Goal: Task Accomplishment & Management: Complete application form

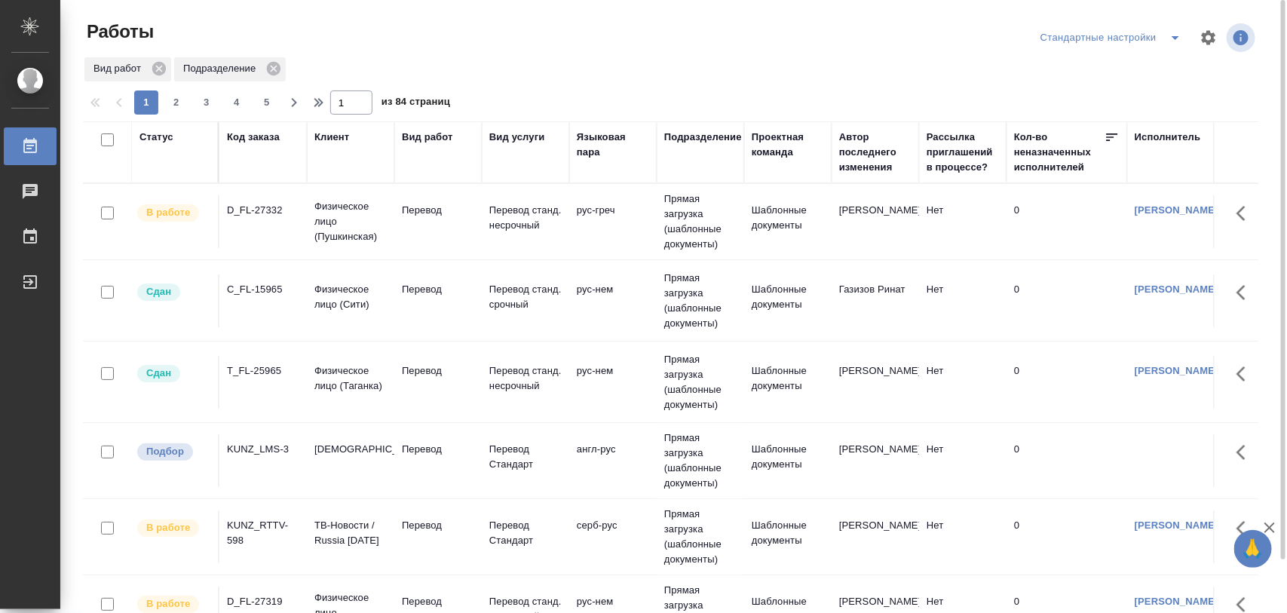
click at [257, 454] on div "KUNZ_LMS-3" at bounding box center [263, 449] width 72 height 15
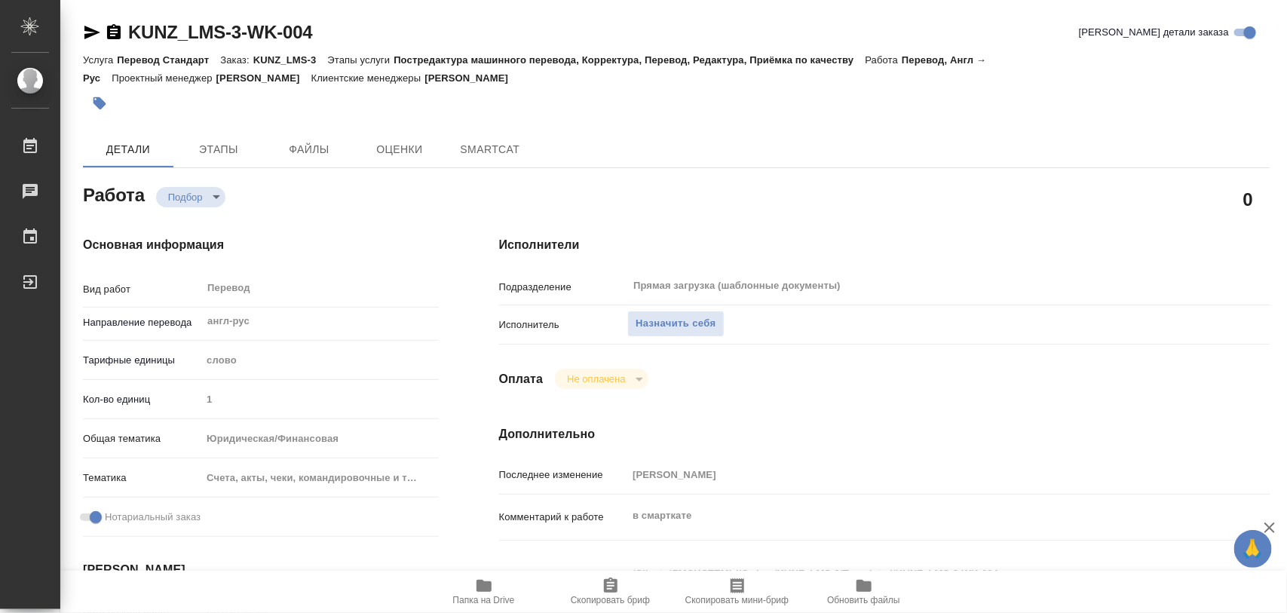
type textarea "x"
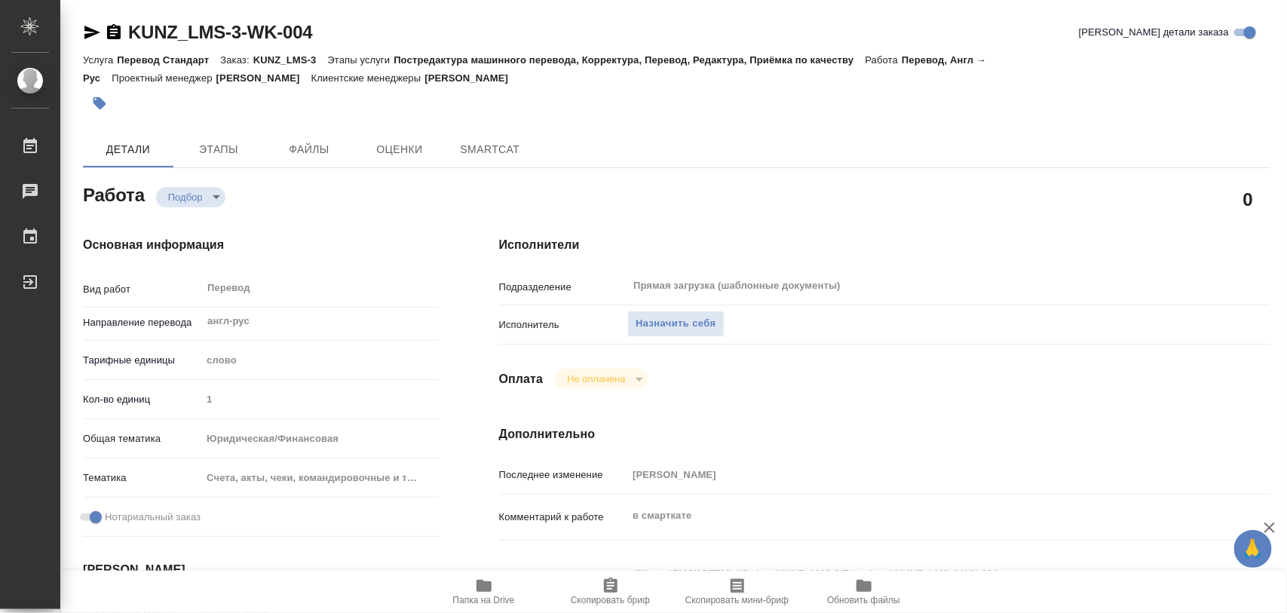
type textarea "x"
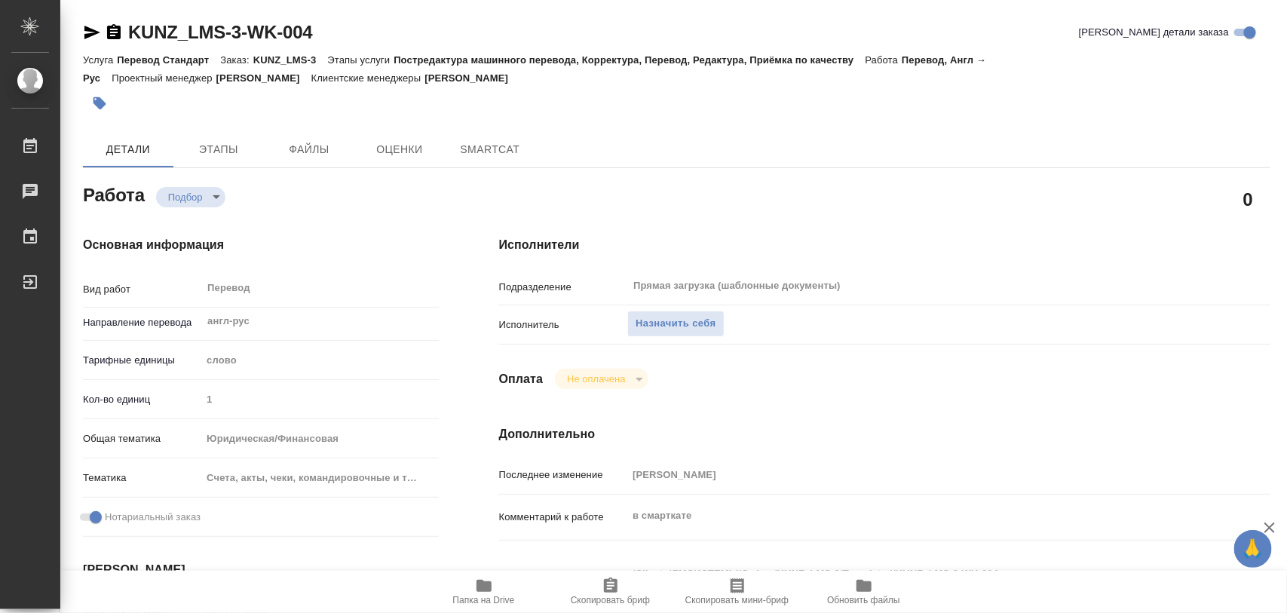
type textarea "x"
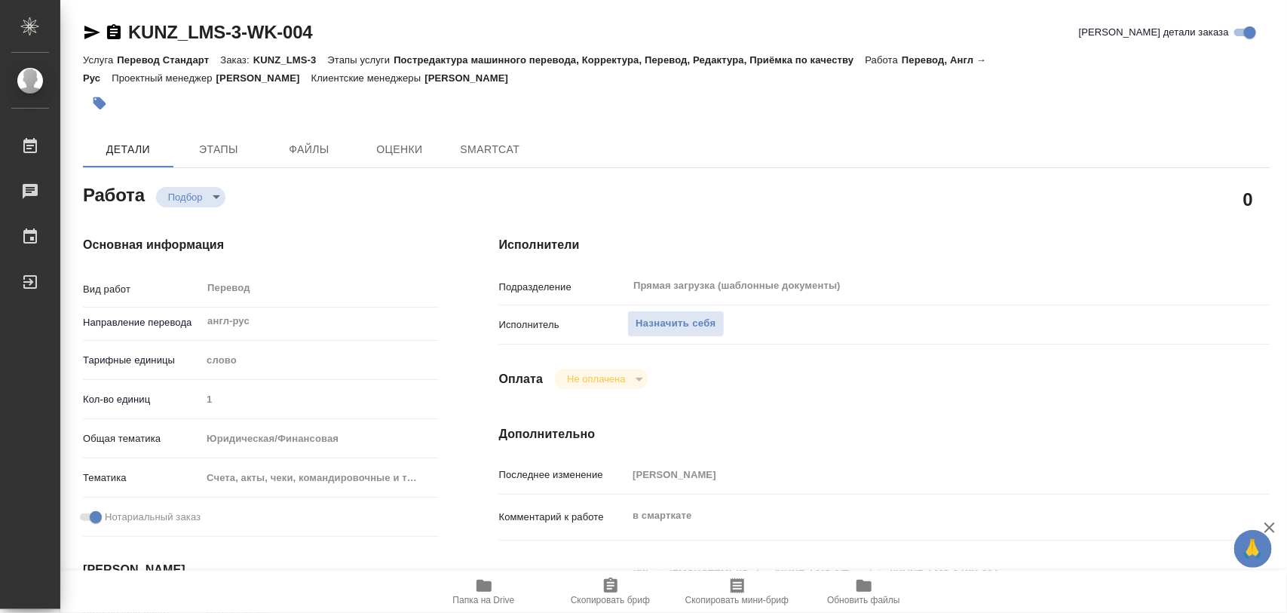
type textarea "x"
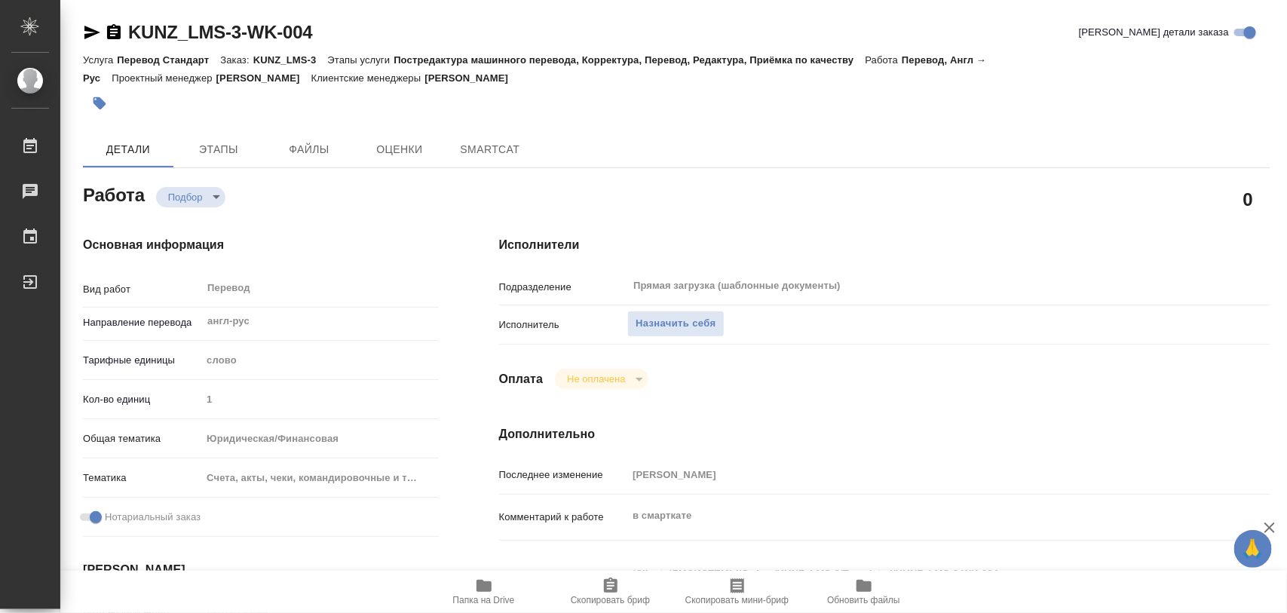
type textarea "x"
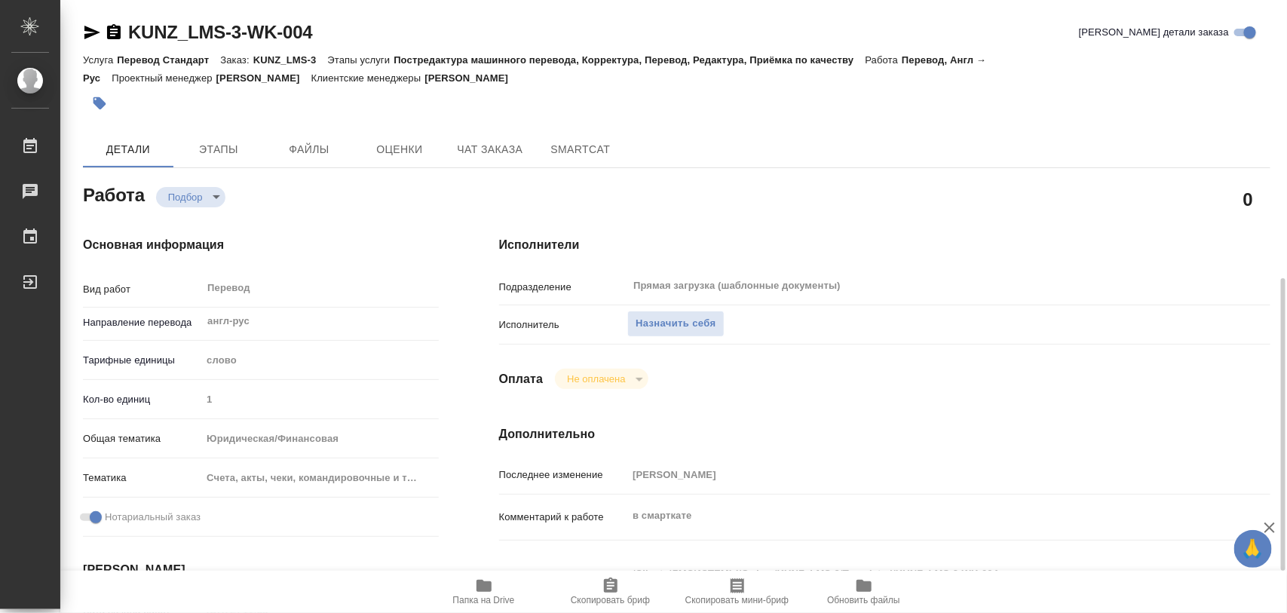
scroll to position [189, 0]
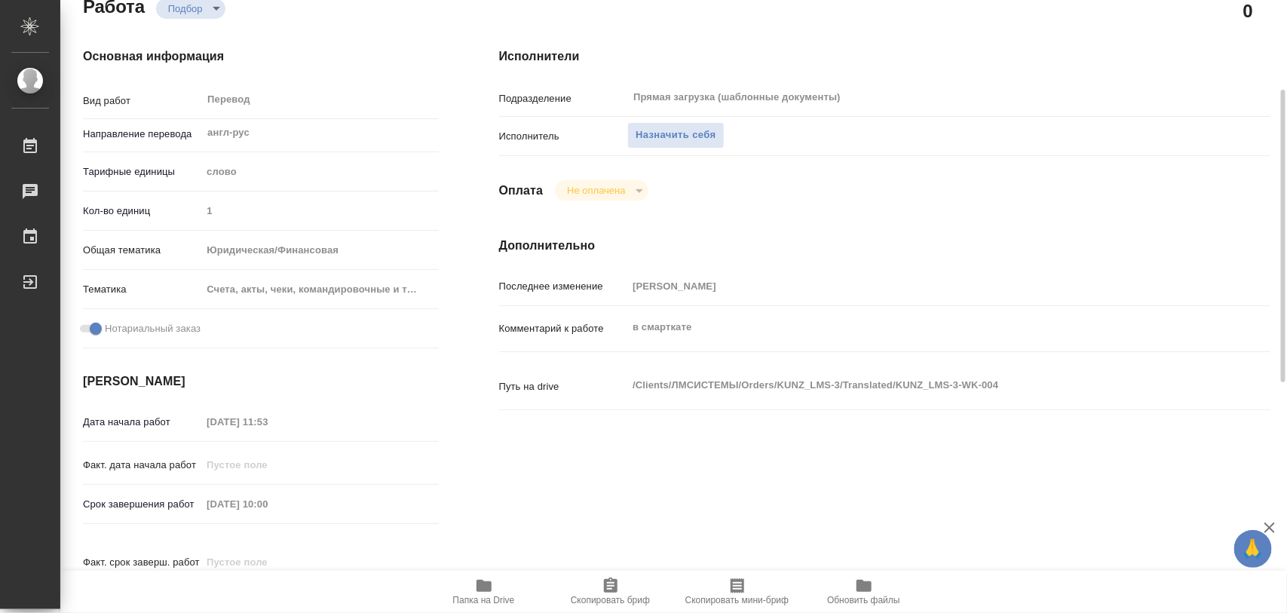
type textarea "x"
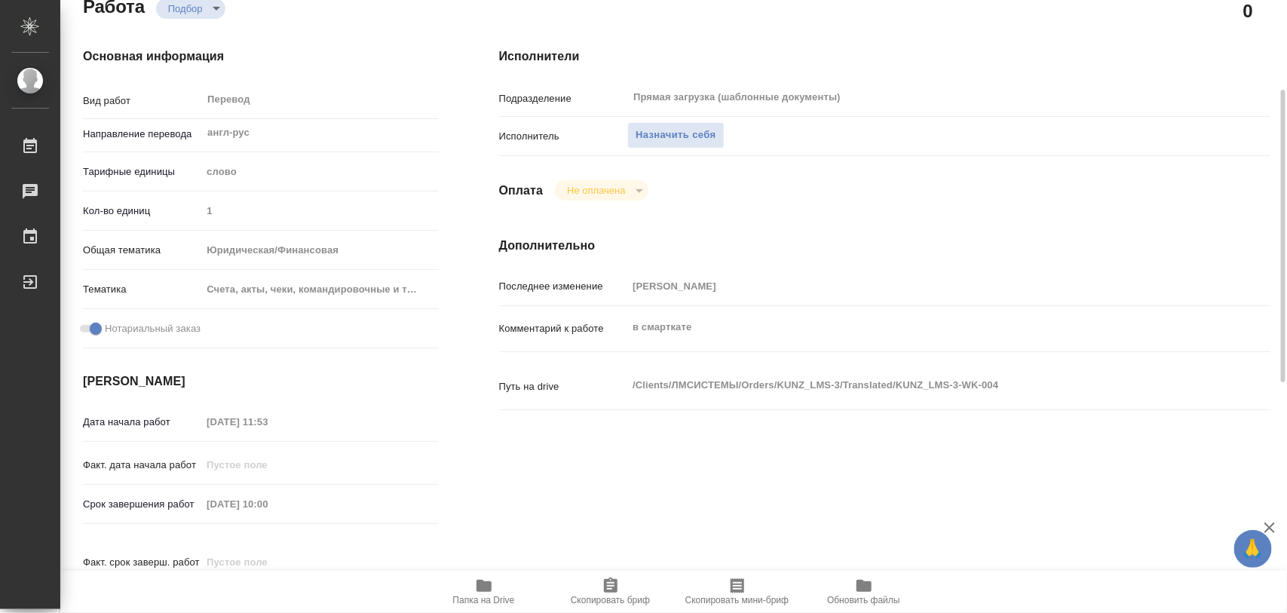
type textarea "x"
